Goal: Navigation & Orientation: Understand site structure

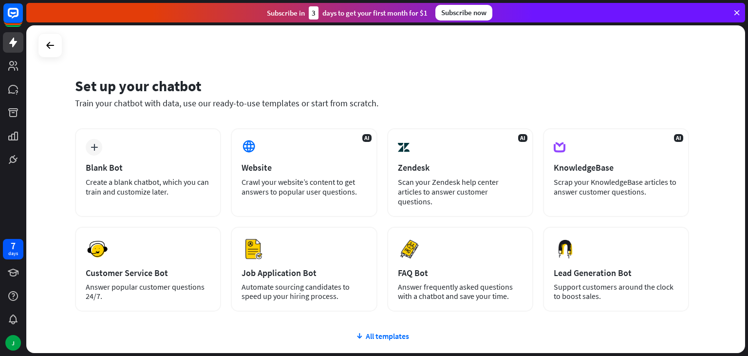
click at [738, 8] on div "Subscribe [DATE] to get your first month for $1 Subscribe now" at bounding box center [385, 12] width 719 height 19
click at [737, 12] on icon at bounding box center [737, 12] width 9 height 9
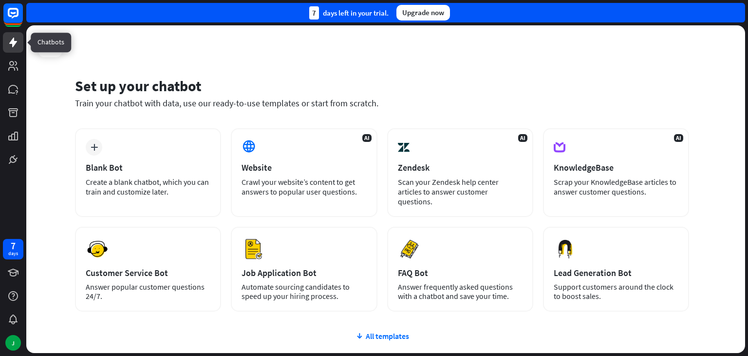
click at [12, 38] on icon at bounding box center [13, 43] width 12 height 12
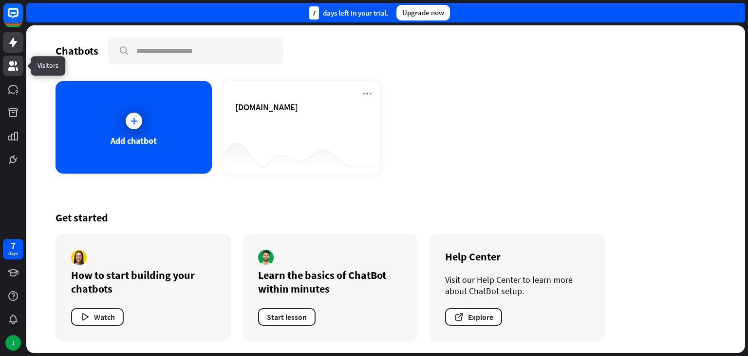
click at [12, 61] on icon at bounding box center [13, 66] width 12 height 12
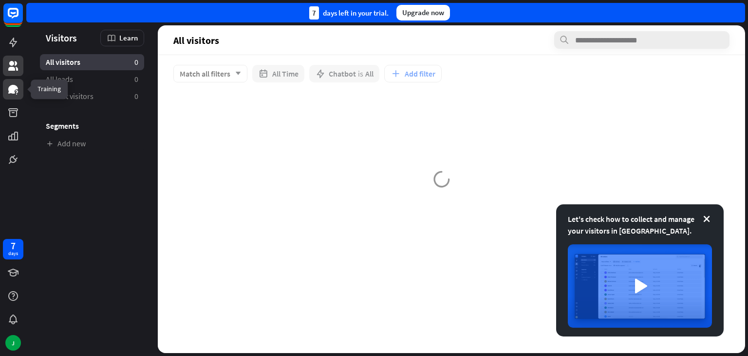
click at [10, 92] on icon at bounding box center [13, 89] width 10 height 9
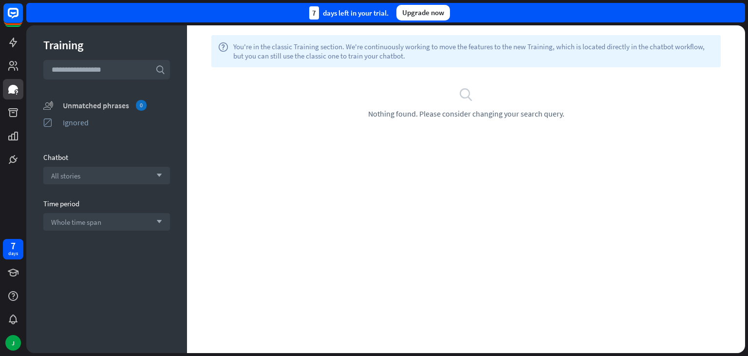
click at [79, 108] on div "Unmatched phrases 0" at bounding box center [116, 105] width 107 height 11
click at [8, 46] on icon at bounding box center [13, 43] width 12 height 12
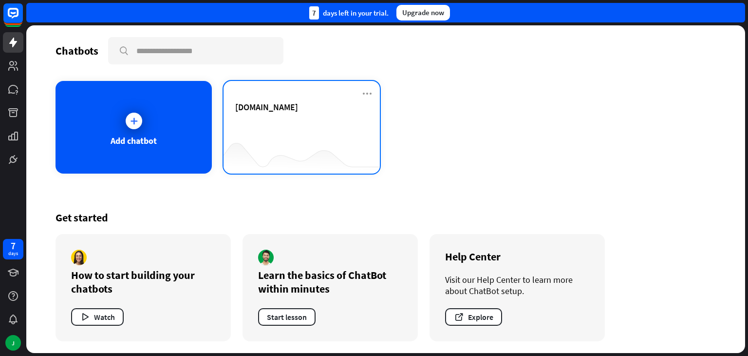
click at [263, 119] on div "[DOMAIN_NAME]" at bounding box center [301, 118] width 133 height 34
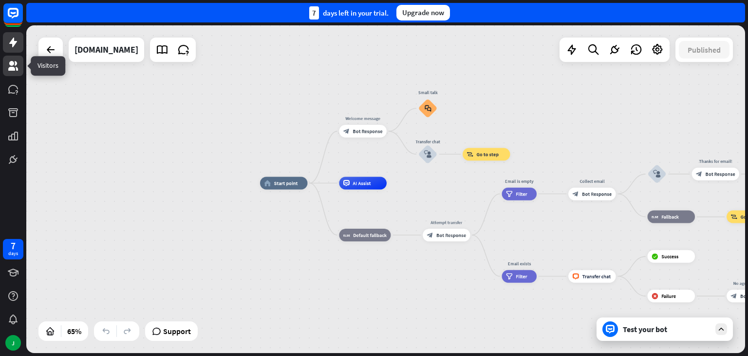
click at [17, 69] on icon at bounding box center [13, 66] width 10 height 10
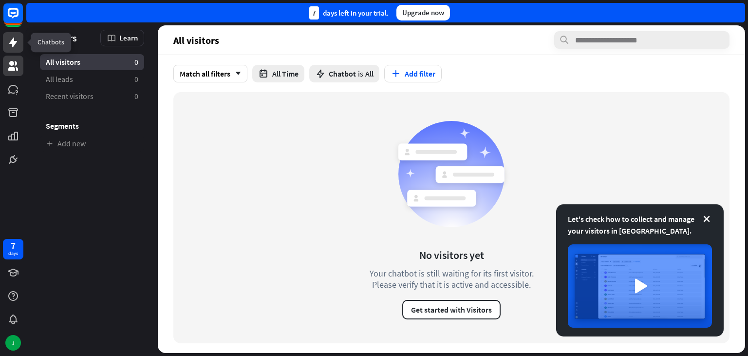
click at [18, 39] on icon at bounding box center [13, 43] width 12 height 12
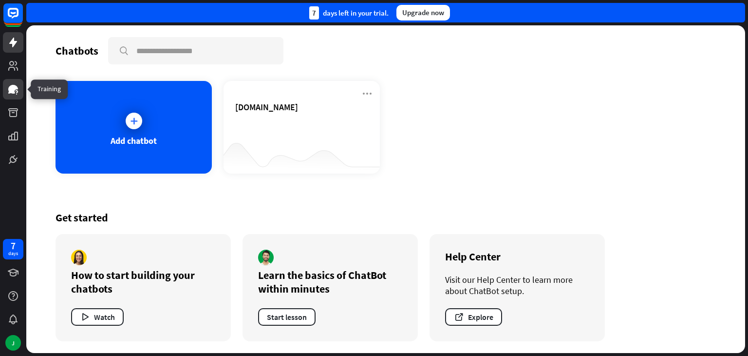
click at [13, 94] on icon at bounding box center [13, 89] width 12 height 12
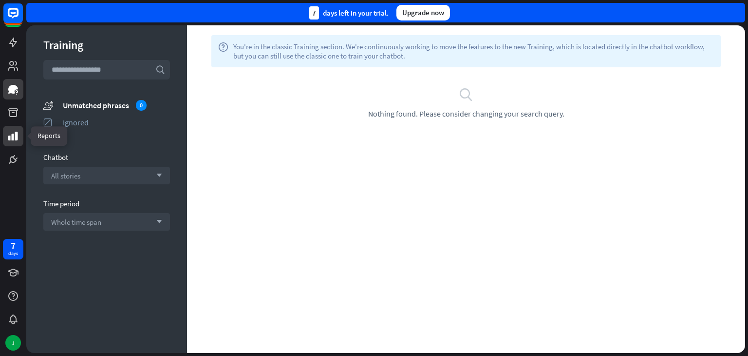
click at [17, 142] on link at bounding box center [13, 136] width 20 height 20
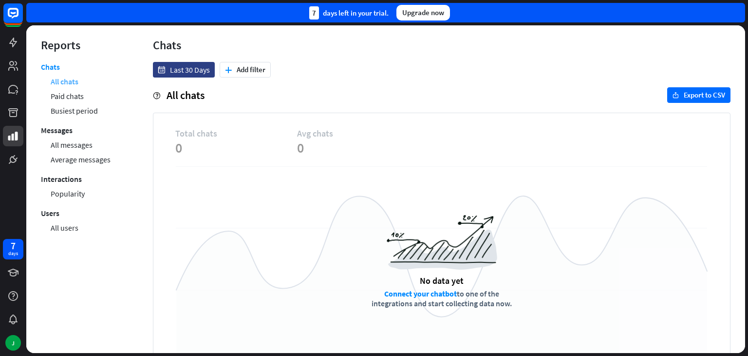
click at [56, 86] on link "All chats" at bounding box center [65, 81] width 28 height 15
click at [69, 96] on link "Paid chats" at bounding box center [67, 96] width 33 height 15
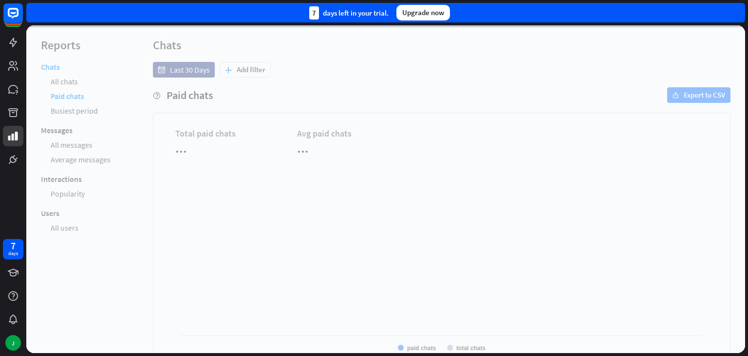
click at [67, 111] on div at bounding box center [385, 188] width 719 height 327
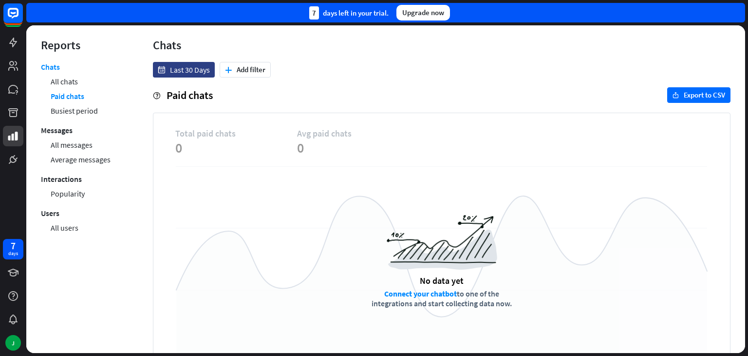
click at [57, 77] on link "All chats" at bounding box center [64, 81] width 27 height 15
click at [53, 67] on link "Chats" at bounding box center [50, 68] width 19 height 12
drag, startPoint x: 62, startPoint y: 40, endPoint x: 62, endPoint y: 61, distance: 20.9
click at [62, 40] on div "Reports" at bounding box center [82, 45] width 83 height 15
click at [12, 41] on icon at bounding box center [13, 43] width 8 height 10
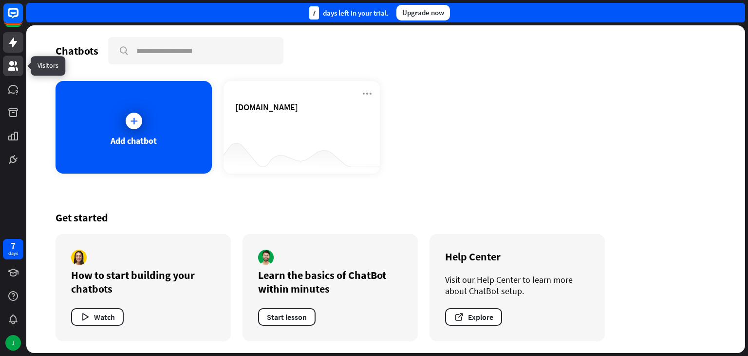
click at [11, 66] on icon at bounding box center [13, 66] width 12 height 12
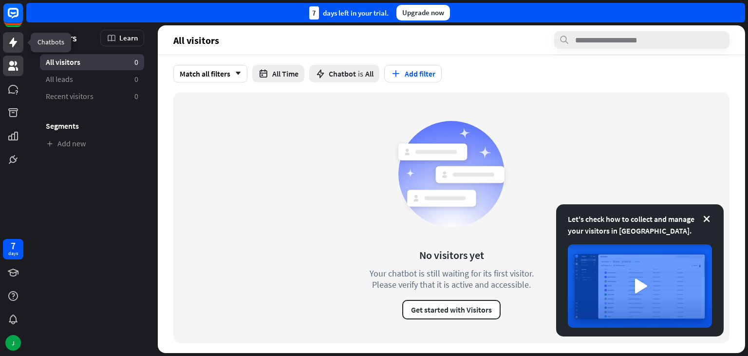
click at [12, 44] on icon at bounding box center [13, 43] width 8 height 10
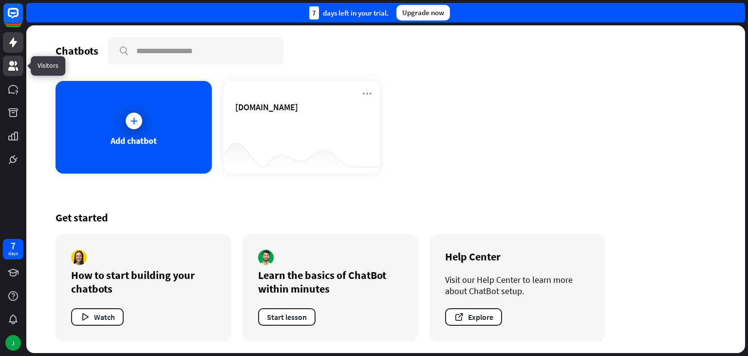
click at [11, 60] on icon at bounding box center [13, 66] width 12 height 12
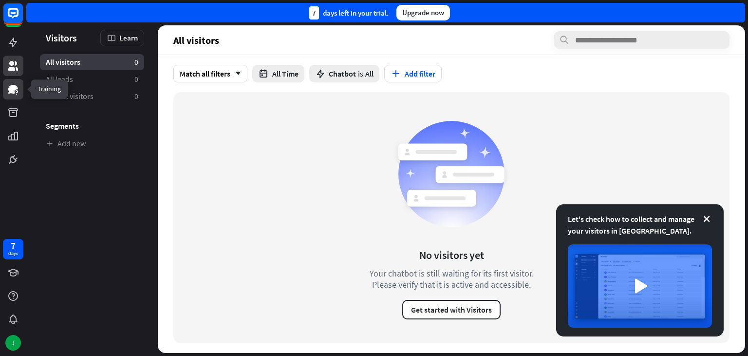
click at [14, 91] on icon at bounding box center [13, 89] width 10 height 9
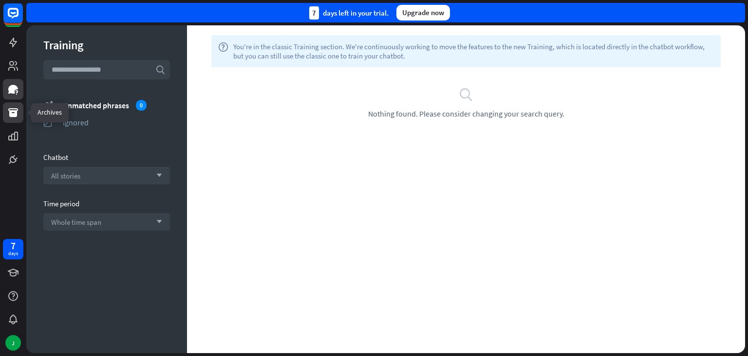
click at [11, 117] on icon at bounding box center [13, 113] width 12 height 12
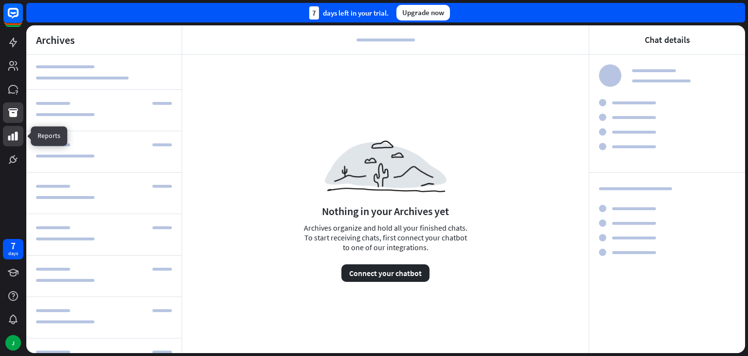
click at [12, 139] on icon at bounding box center [13, 136] width 10 height 9
